Goal: Find contact information: Find contact information

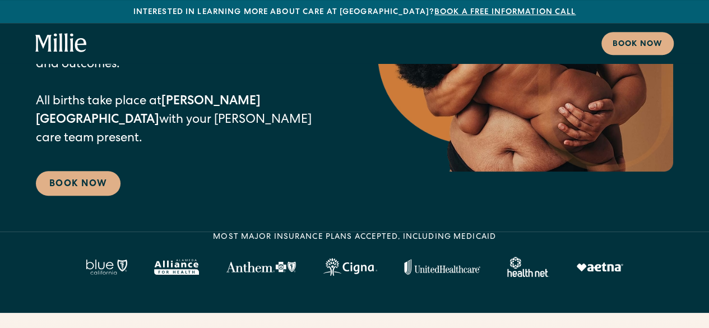
scroll to position [337, 0]
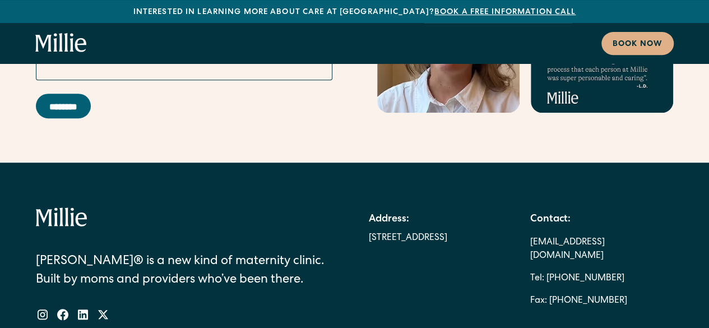
scroll to position [6590, 0]
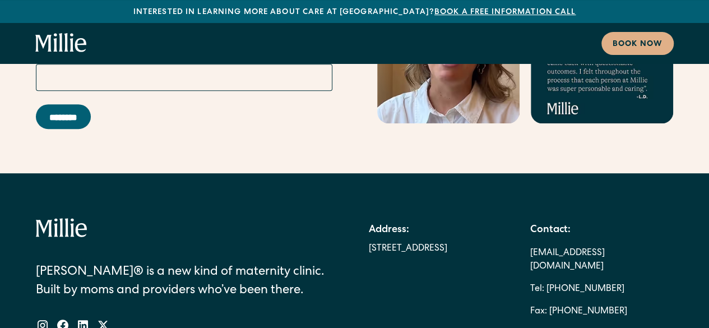
click at [319, 218] on div "[PERSON_NAME]® is a new kind of maternity clinic. Built by moms and providers w…" at bounding box center [355, 275] width 638 height 114
drag, startPoint x: 648, startPoint y: 140, endPoint x: 507, endPoint y: 144, distance: 140.8
click at [507, 218] on div "Address: [STREET_ADDRESS] Contact: [EMAIL_ADDRESS][DOMAIN_NAME] Tel: [PHONE_NUM…" at bounding box center [521, 270] width 305 height 105
